Goal: Find specific page/section: Find specific page/section

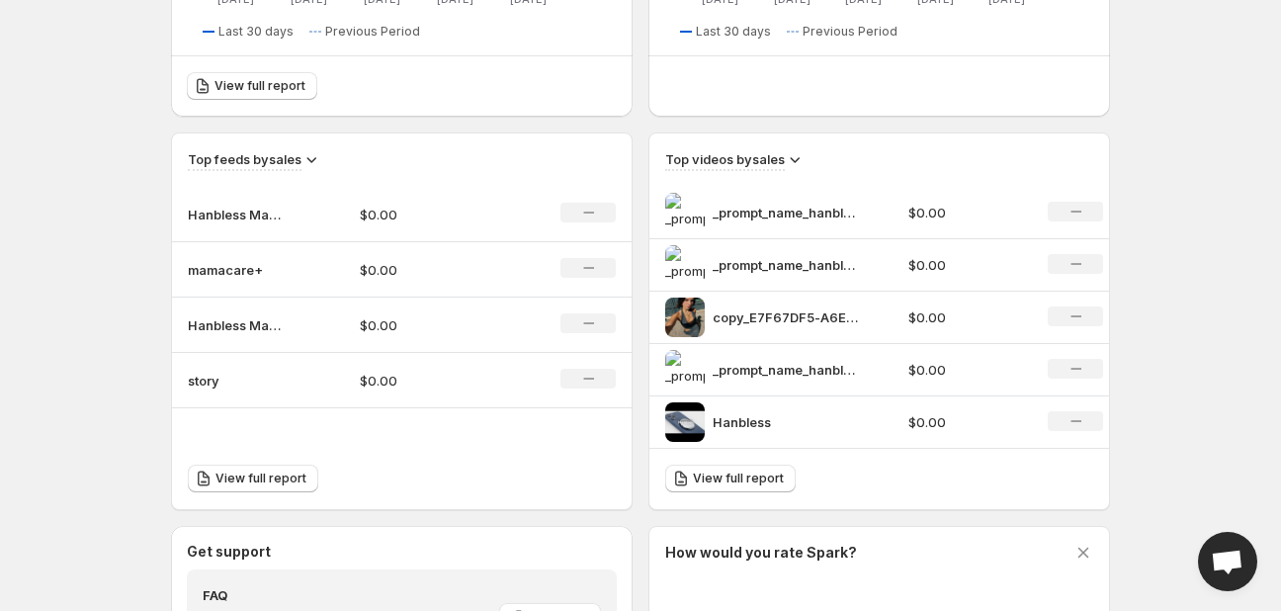
scroll to position [213, 0]
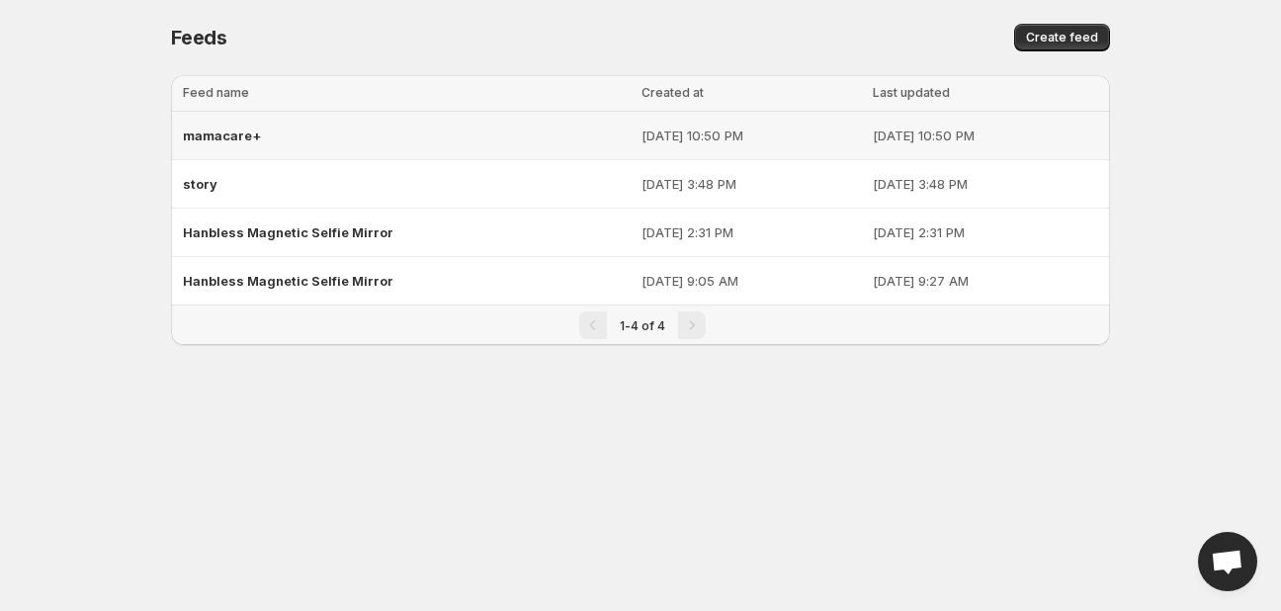
click at [536, 145] on div "mamacare+" at bounding box center [406, 136] width 447 height 36
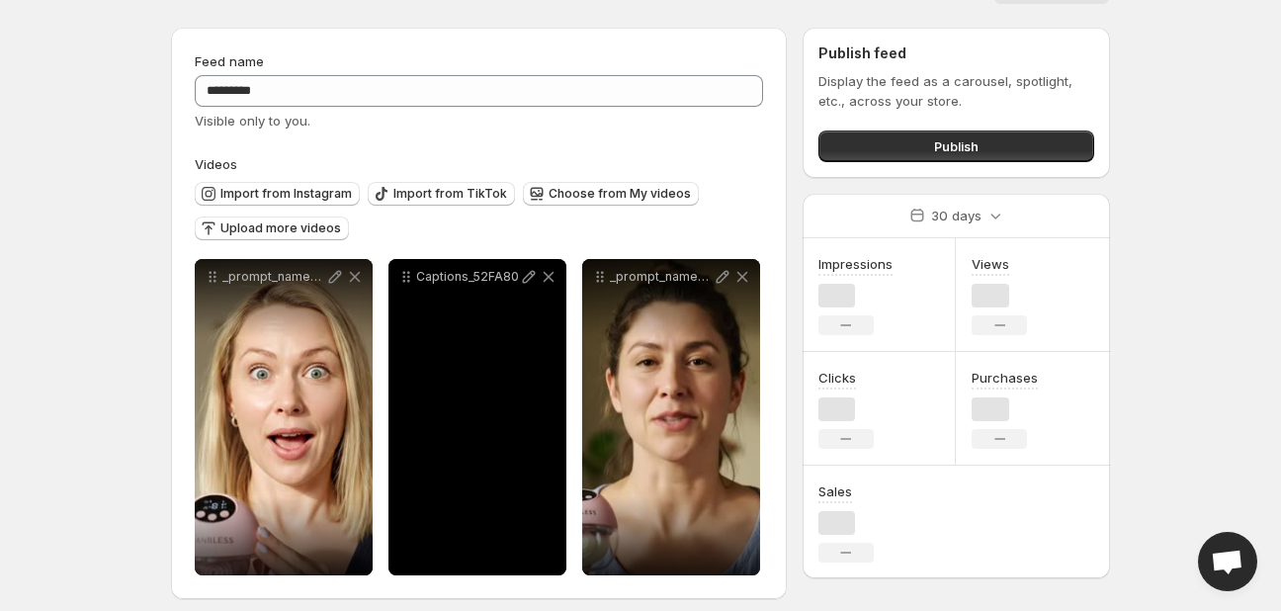
scroll to position [60, 0]
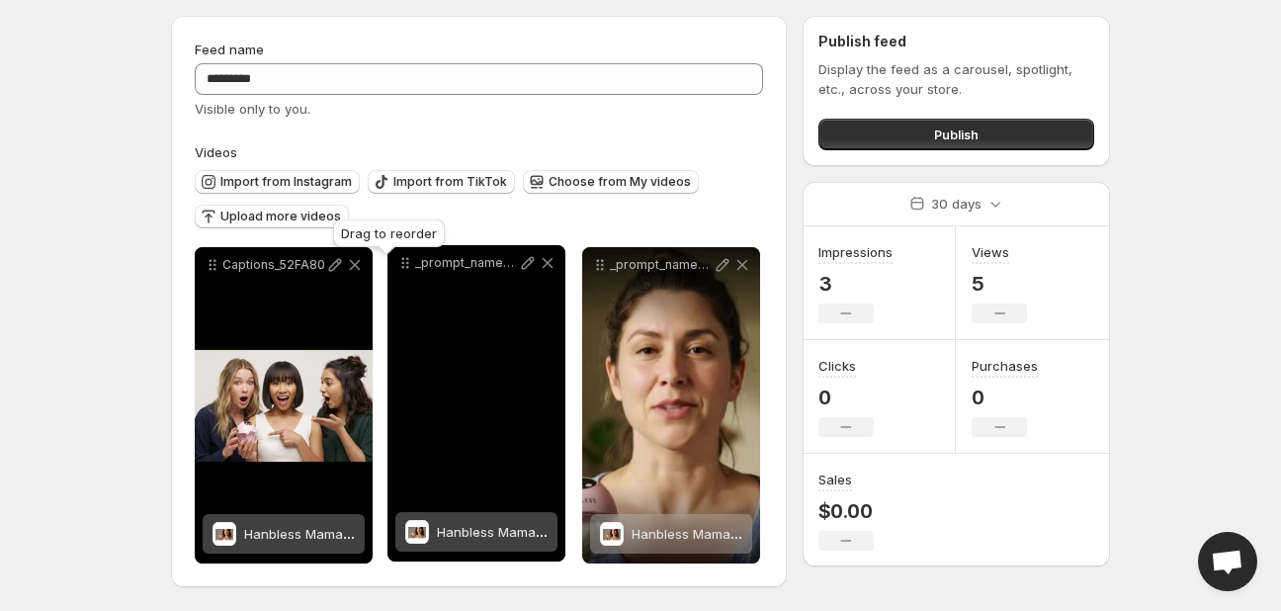
drag, startPoint x: 214, startPoint y: 270, endPoint x: 405, endPoint y: 268, distance: 191.8
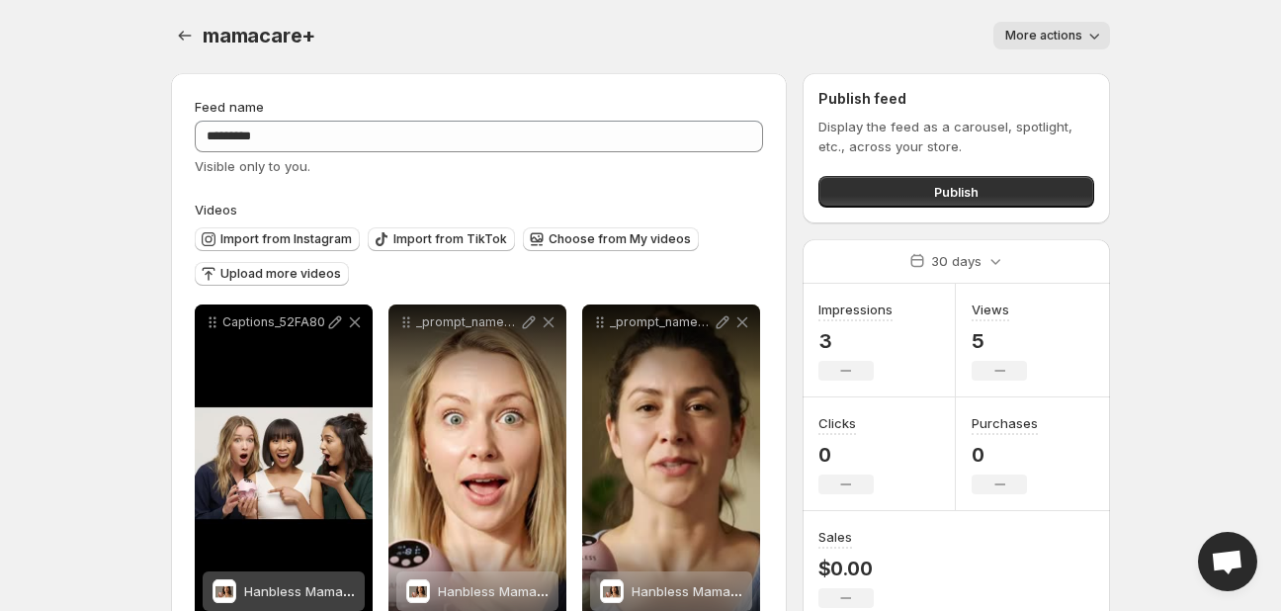
scroll to position [0, 0]
